Goal: Task Accomplishment & Management: Manage account settings

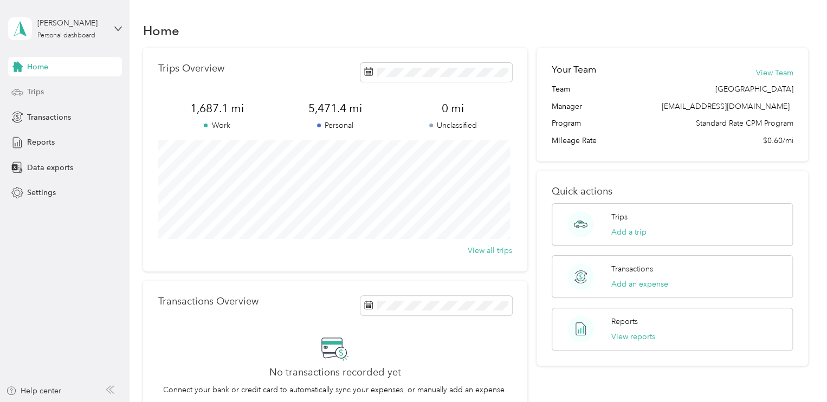
click at [38, 88] on span "Trips" at bounding box center [35, 91] width 17 height 11
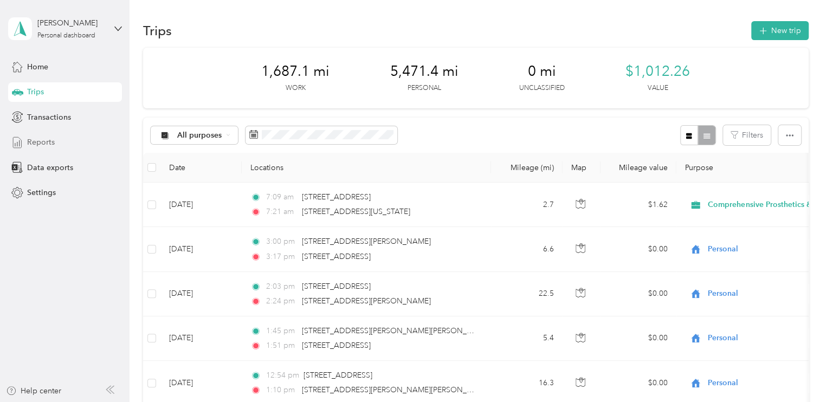
click at [39, 142] on span "Reports" at bounding box center [41, 142] width 28 height 11
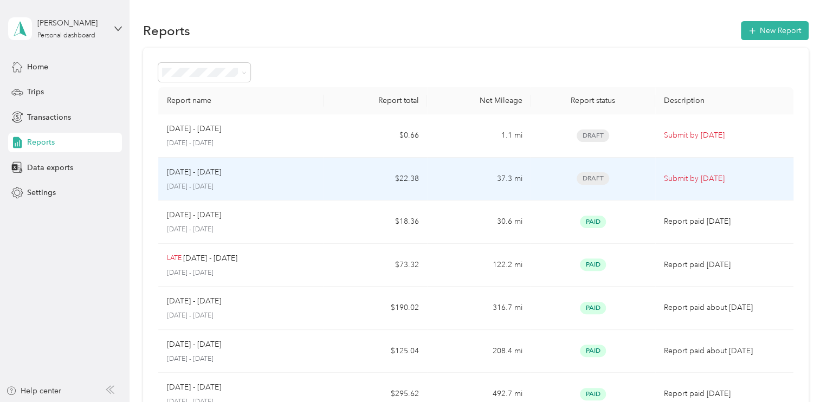
click at [712, 179] on p "Submit by [DATE]" at bounding box center [724, 179] width 121 height 12
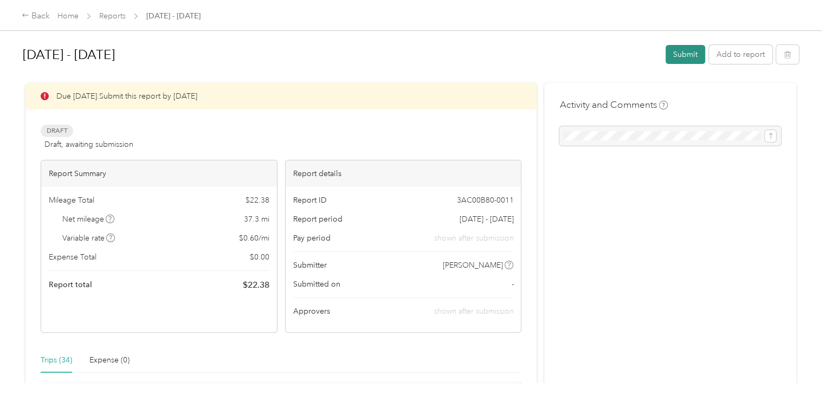
click at [682, 59] on button "Submit" at bounding box center [685, 54] width 40 height 19
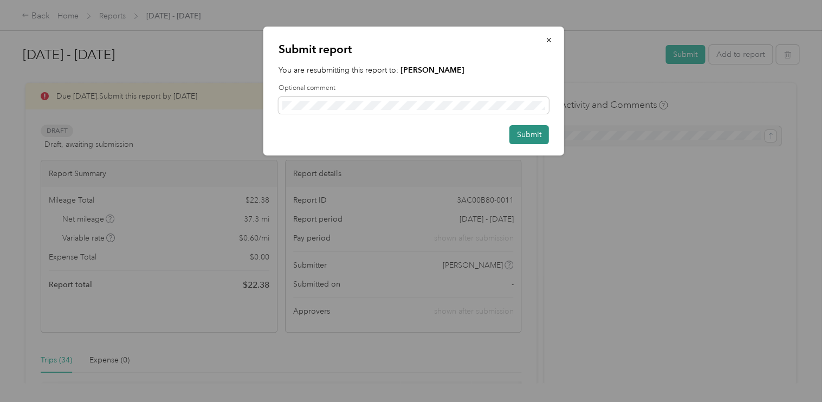
click at [528, 133] on button "Submit" at bounding box center [529, 134] width 40 height 19
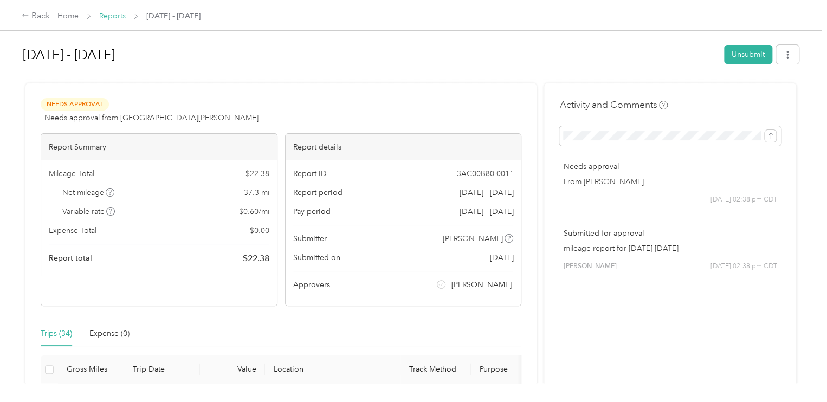
click at [122, 13] on link "Reports" at bounding box center [112, 15] width 27 height 9
